Goal: Task Accomplishment & Management: Complete application form

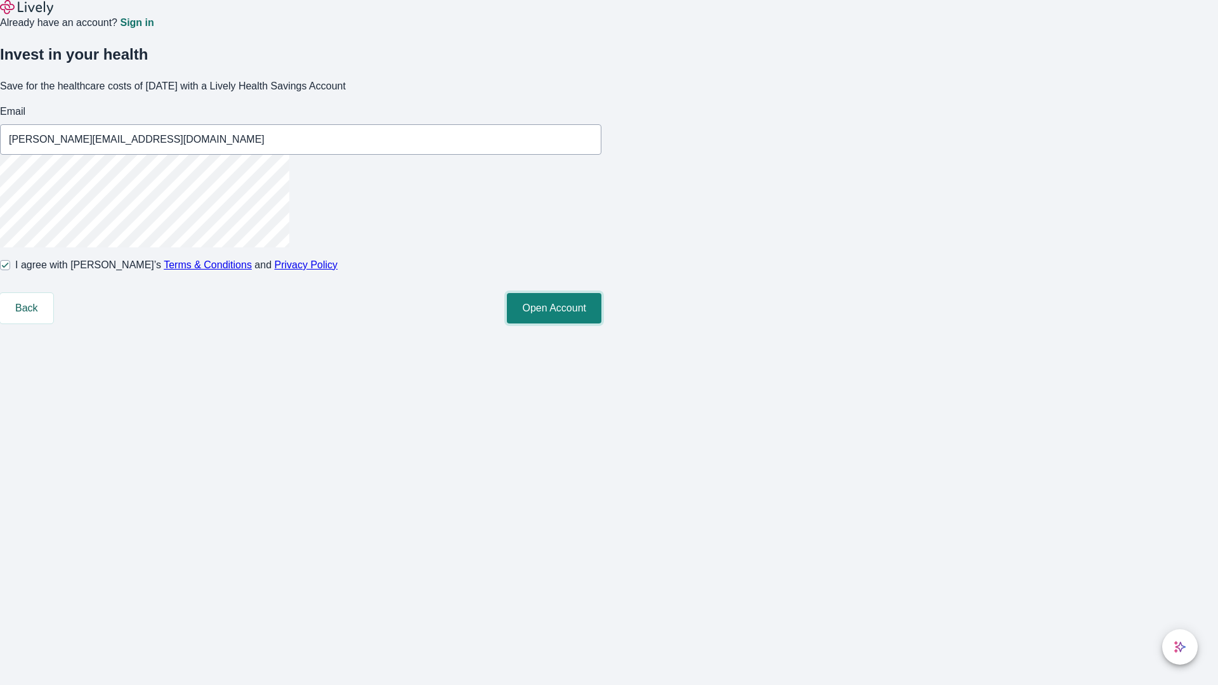
click at [601, 323] on button "Open Account" at bounding box center [554, 308] width 94 height 30
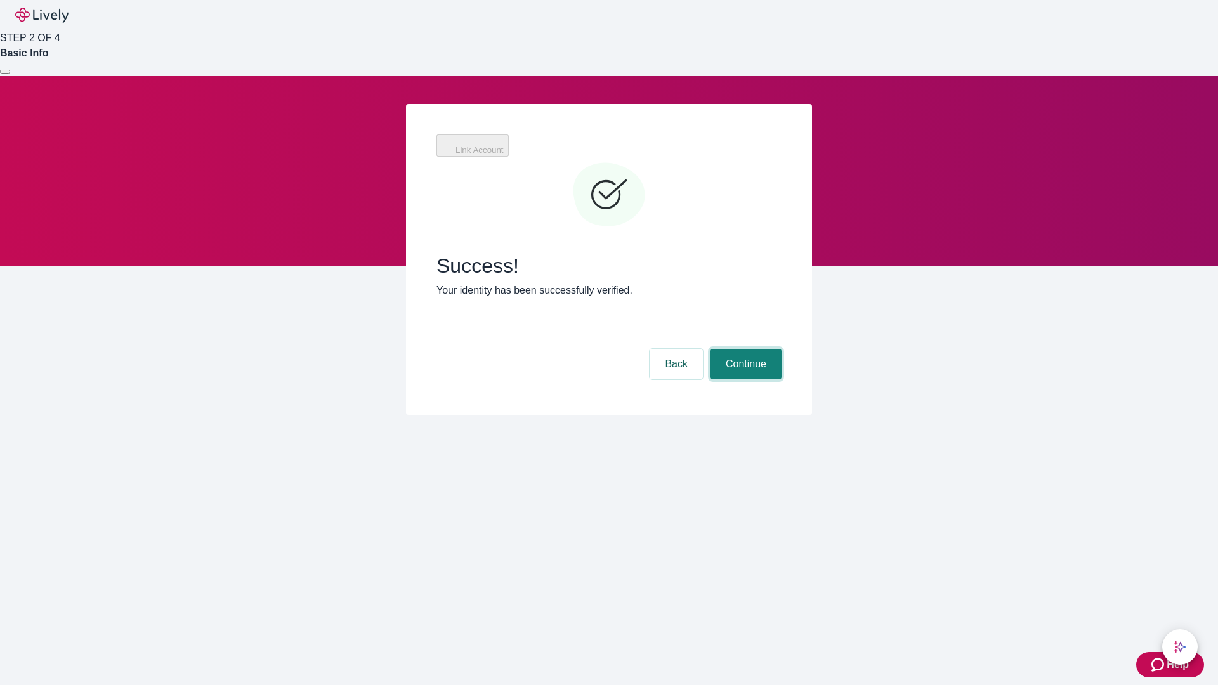
click at [744, 349] on button "Continue" at bounding box center [745, 364] width 71 height 30
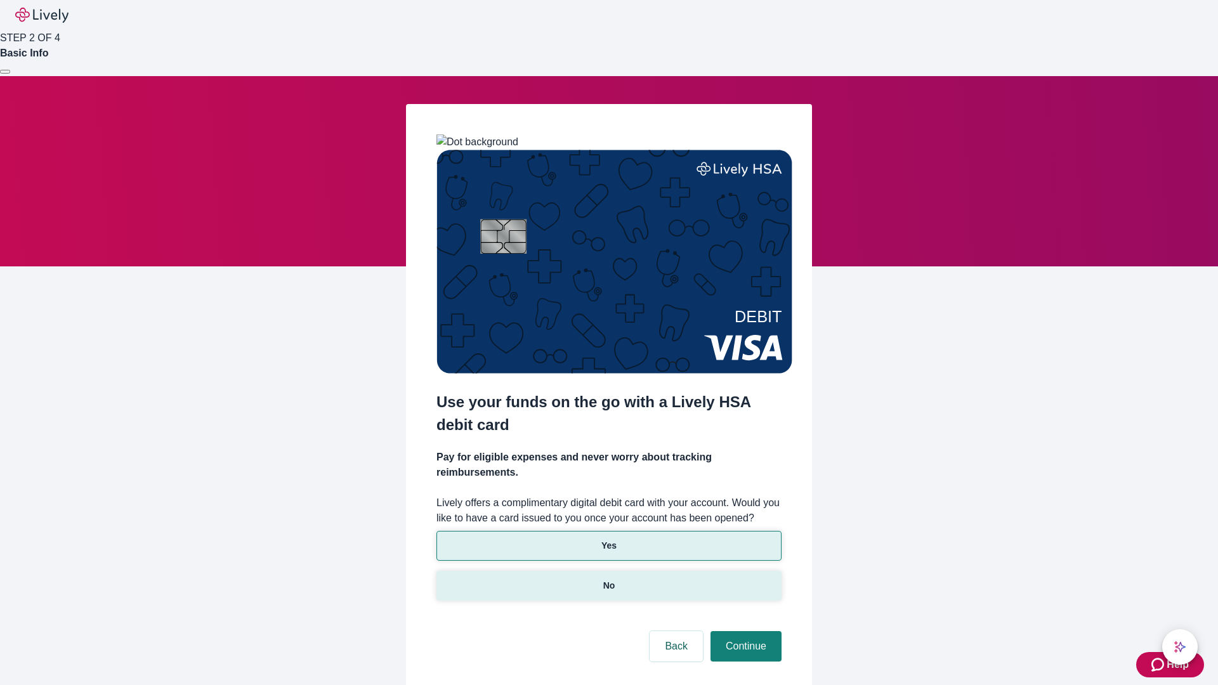
click at [608, 579] on p "No" at bounding box center [609, 585] width 12 height 13
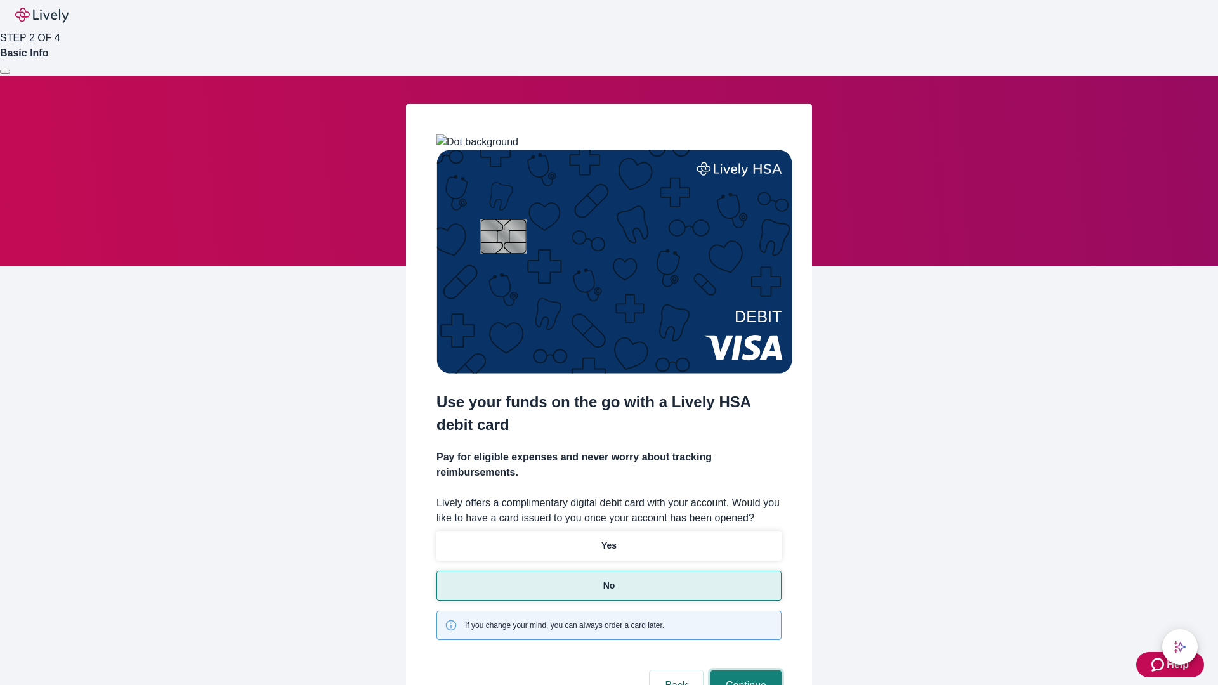
click at [744, 670] on button "Continue" at bounding box center [745, 685] width 71 height 30
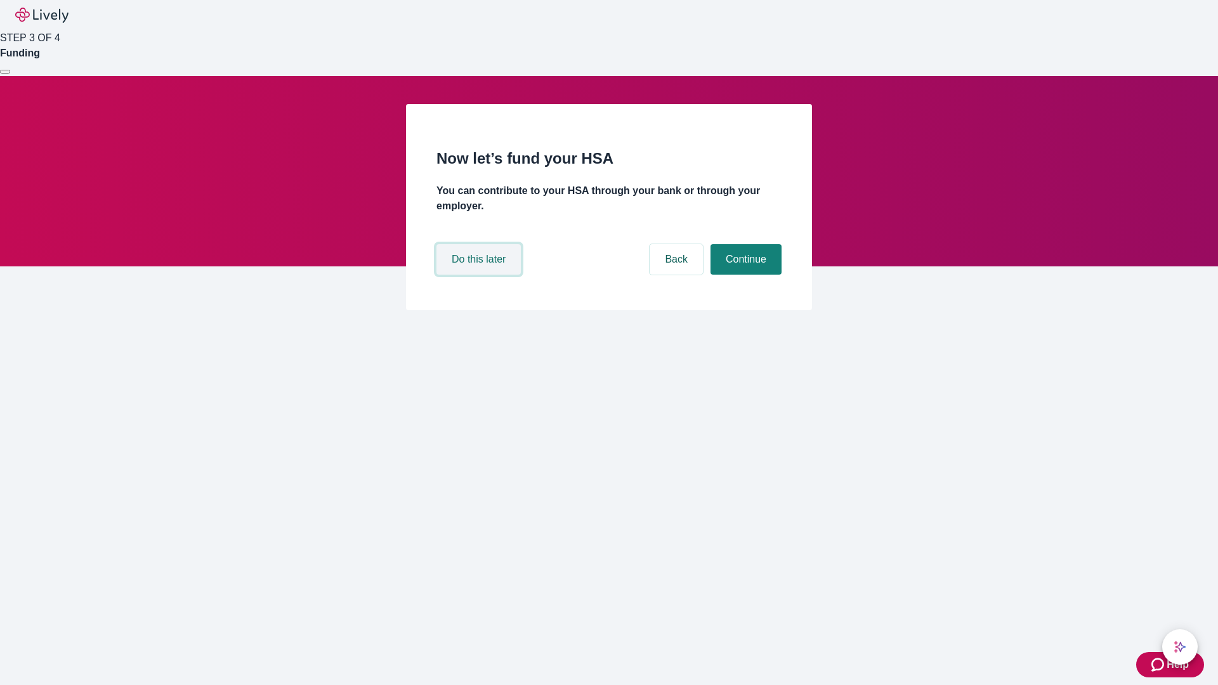
click at [480, 275] on button "Do this later" at bounding box center [478, 259] width 84 height 30
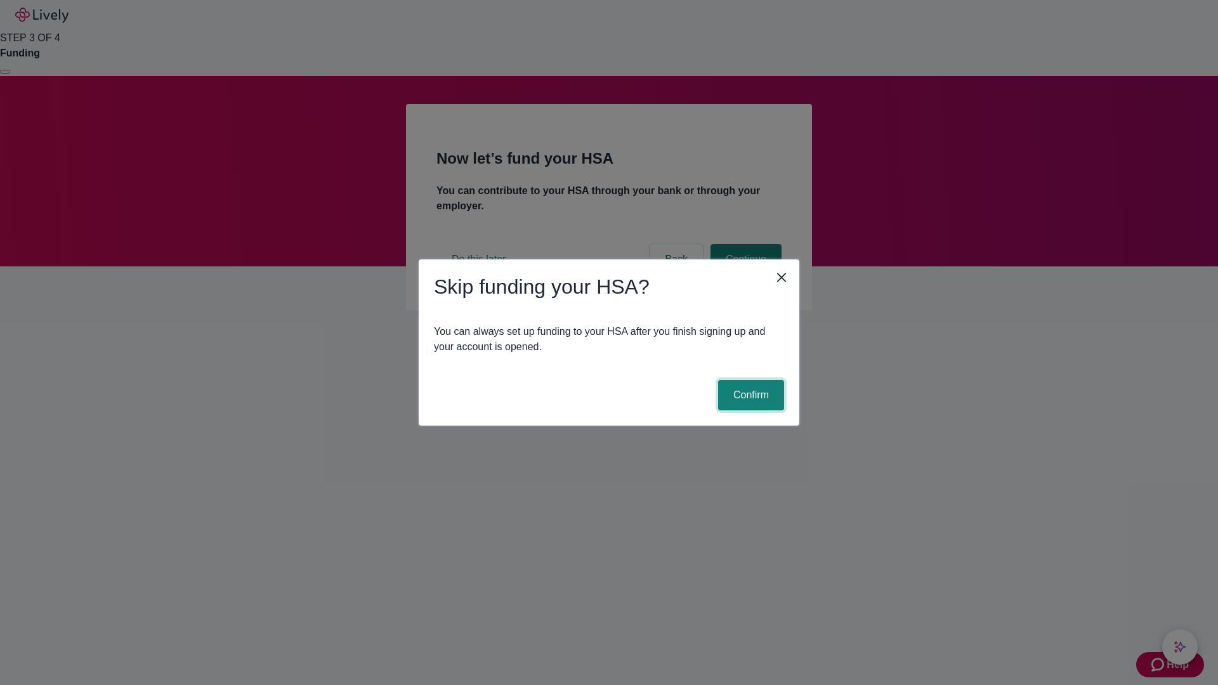
click at [749, 395] on button "Confirm" at bounding box center [751, 395] width 66 height 30
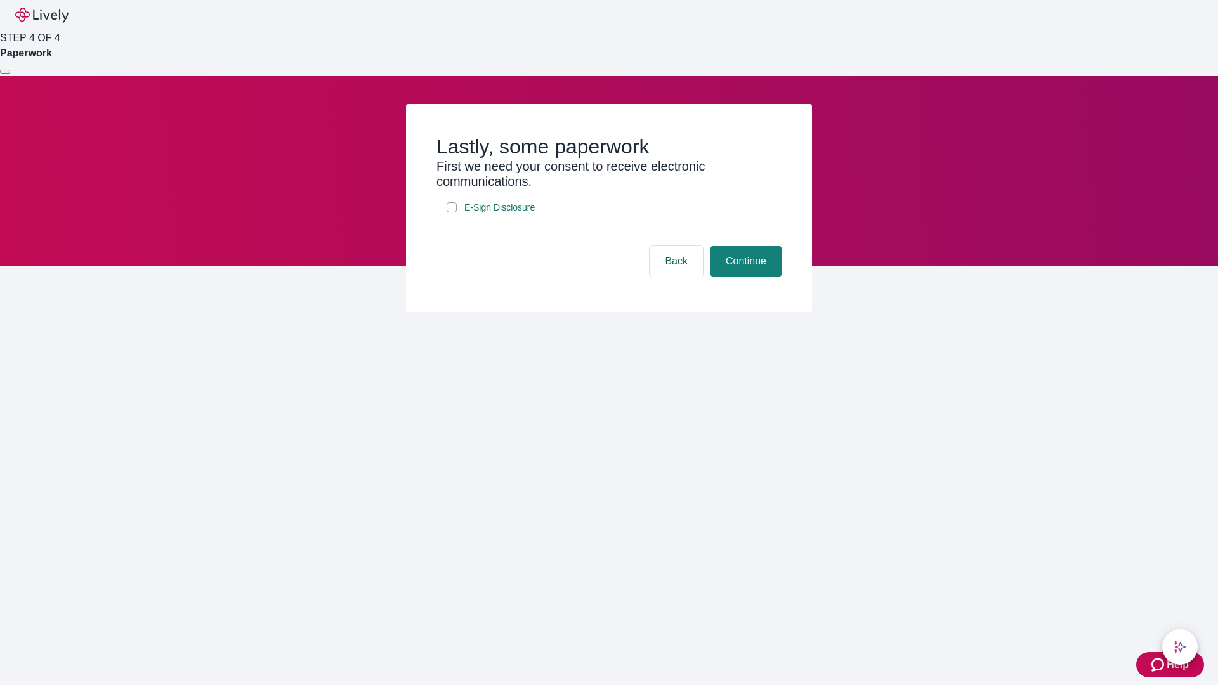
click at [452, 212] on input "E-Sign Disclosure" at bounding box center [451, 207] width 10 height 10
checkbox input "true"
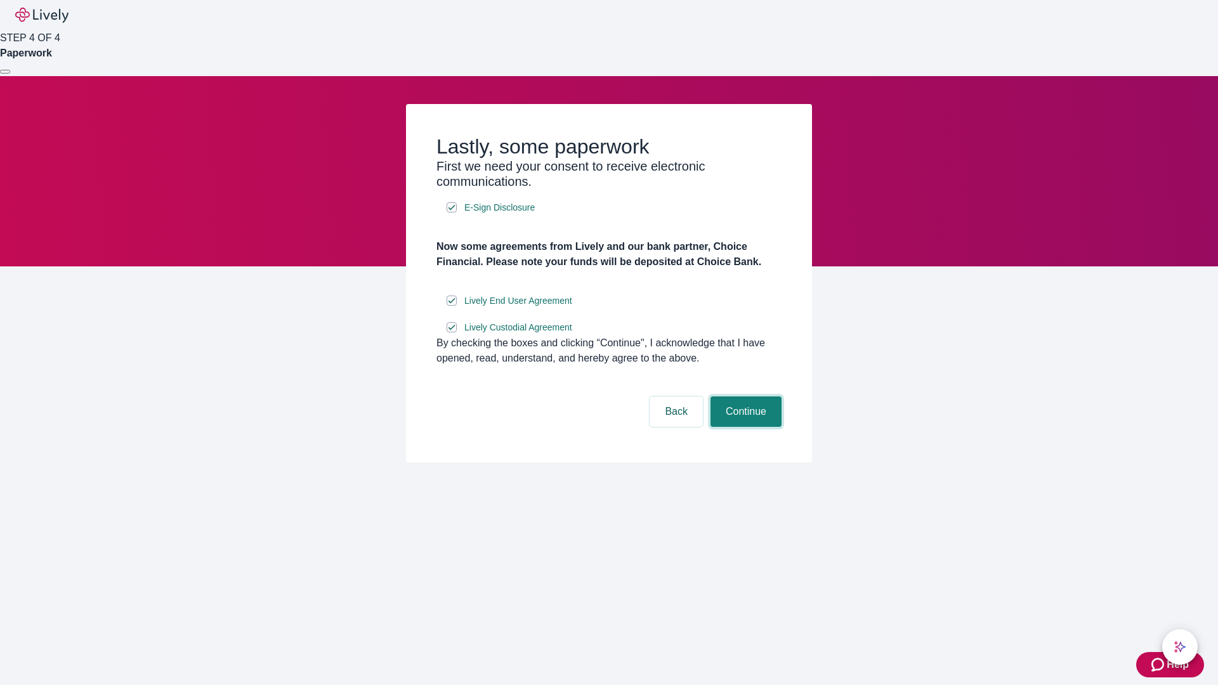
click at [744, 427] on button "Continue" at bounding box center [745, 411] width 71 height 30
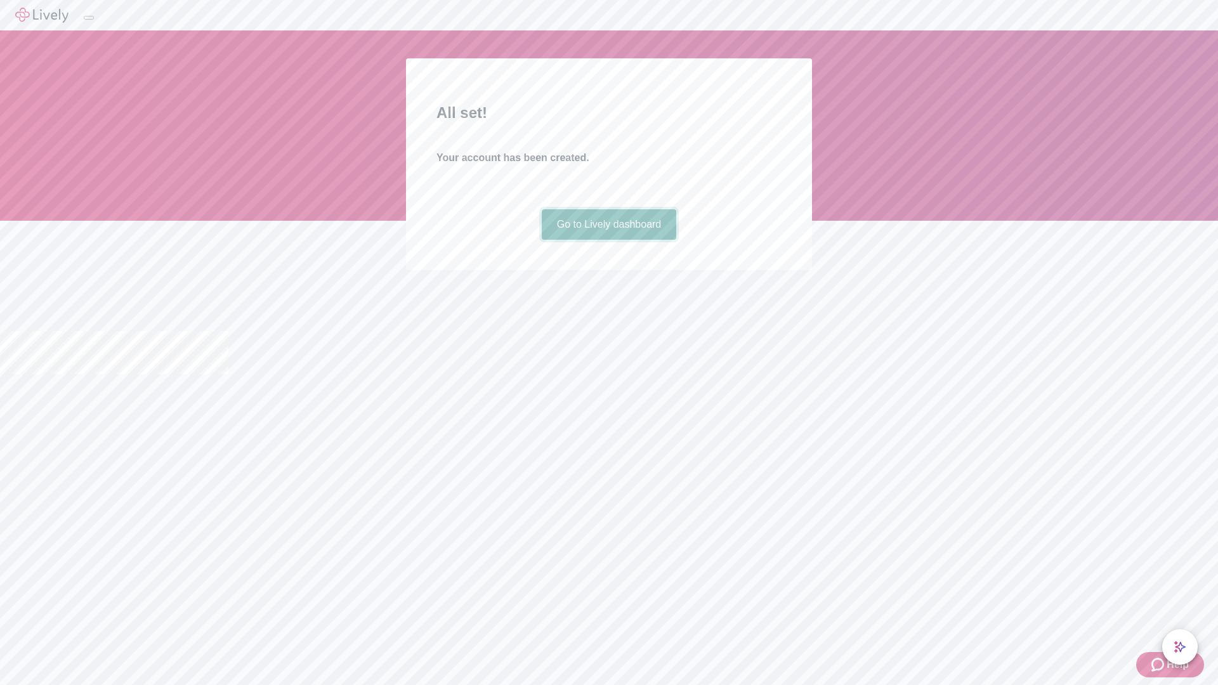
click at [608, 240] on link "Go to Lively dashboard" at bounding box center [609, 224] width 135 height 30
